Goal: Task Accomplishment & Management: Use online tool/utility

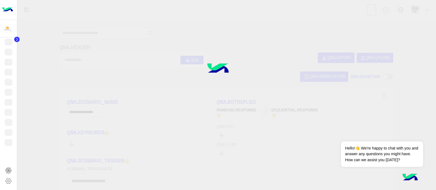
type input "**********"
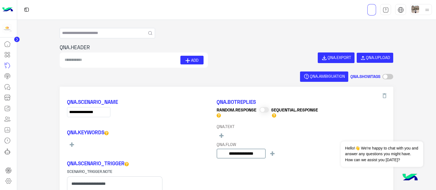
type input "**********"
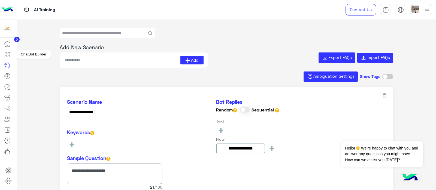
click at [7, 58] on link at bounding box center [7, 54] width 15 height 11
